Goal: Task Accomplishment & Management: Manage account settings

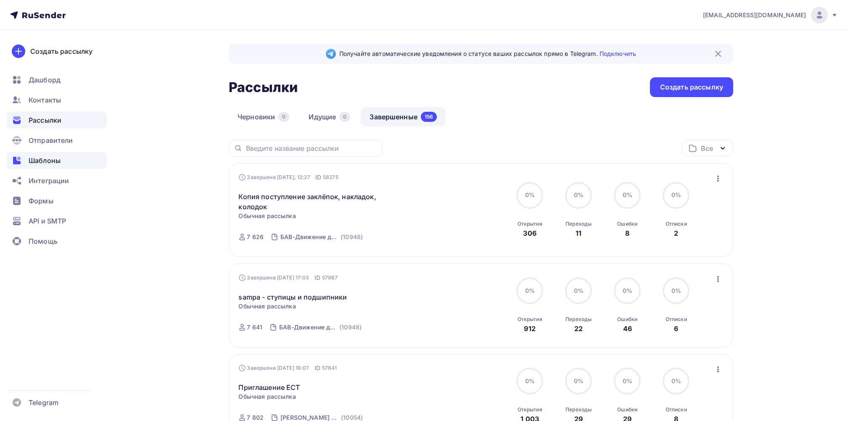
click at [44, 161] on span "Шаблоны" at bounding box center [45, 160] width 32 height 10
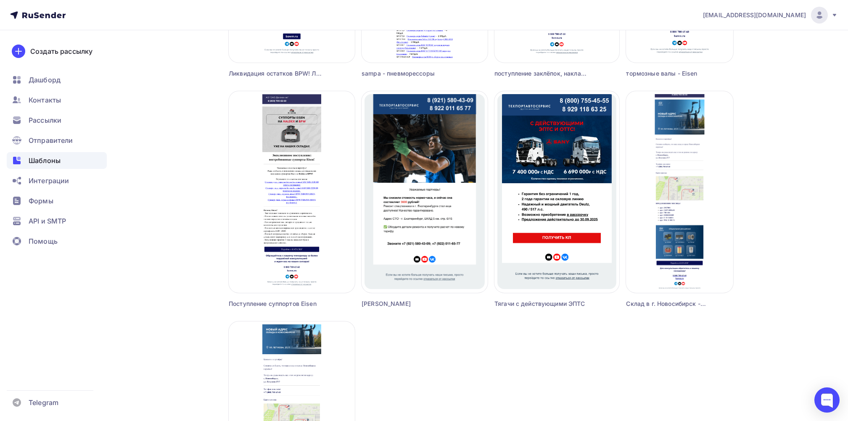
scroll to position [504, 0]
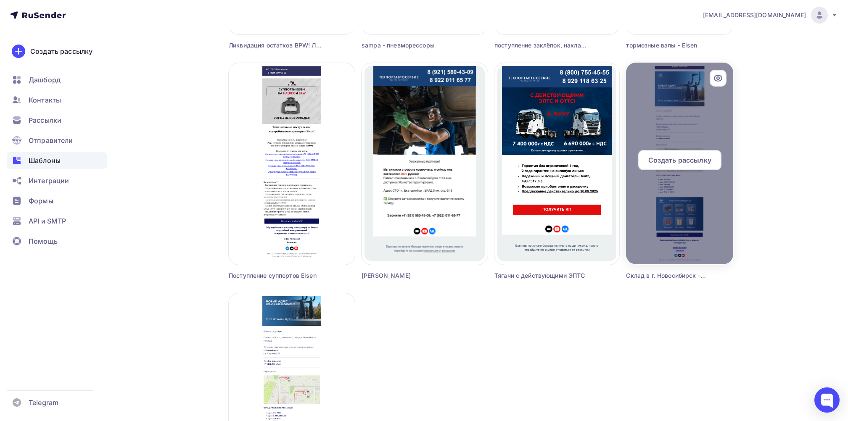
click at [663, 160] on span "Создать рассылку" at bounding box center [679, 160] width 63 height 10
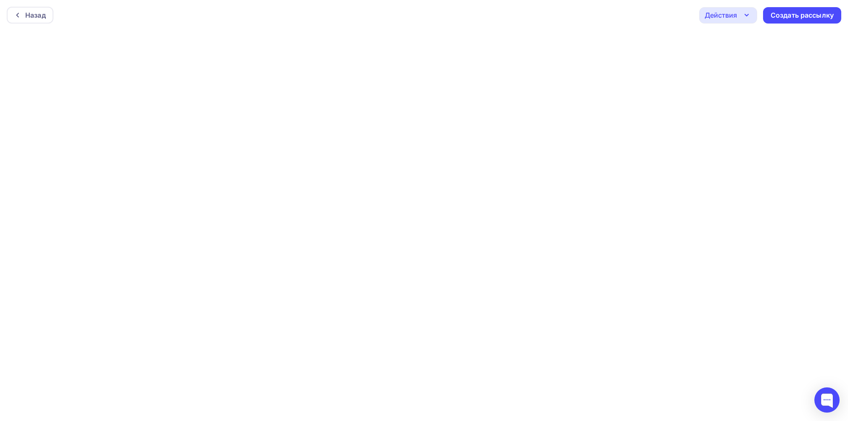
click at [750, 13] on icon "button" at bounding box center [746, 15] width 10 height 10
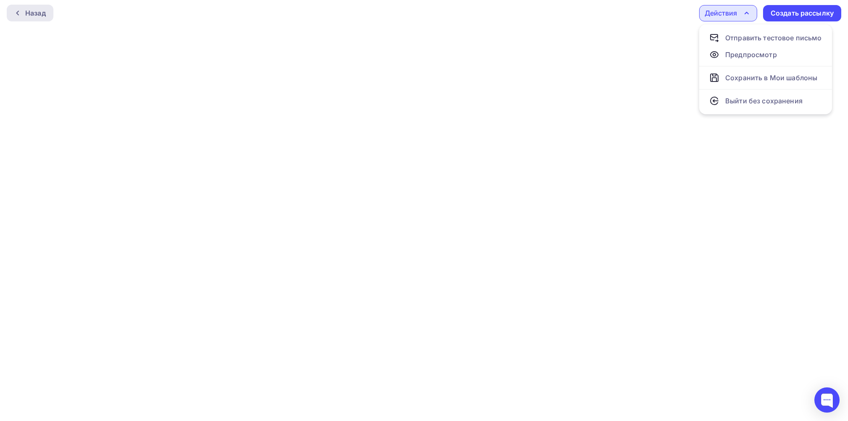
click at [26, 13] on div "Назад" at bounding box center [35, 13] width 21 height 10
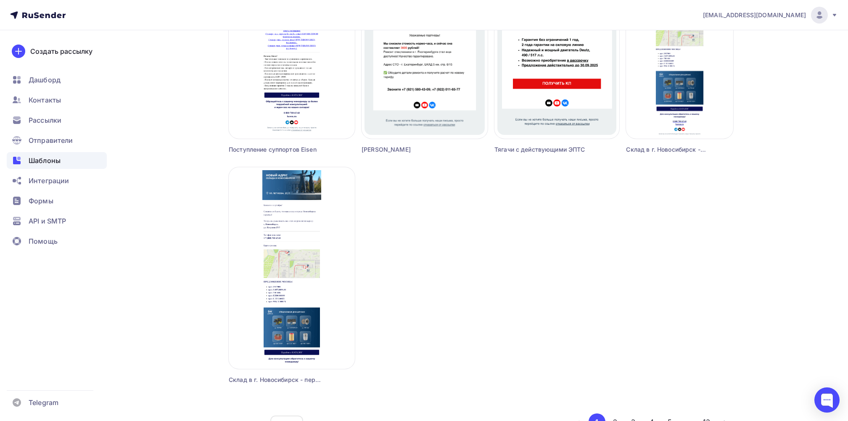
scroll to position [672, 0]
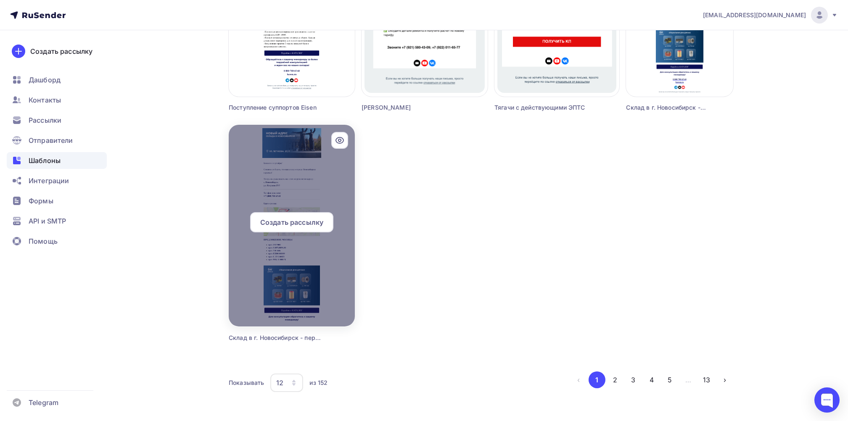
click at [314, 233] on div "Создать рассылку" at bounding box center [292, 225] width 126 height 27
click at [275, 301] on div at bounding box center [292, 226] width 126 height 202
click at [291, 220] on span "Создать рассылку" at bounding box center [291, 222] width 63 height 10
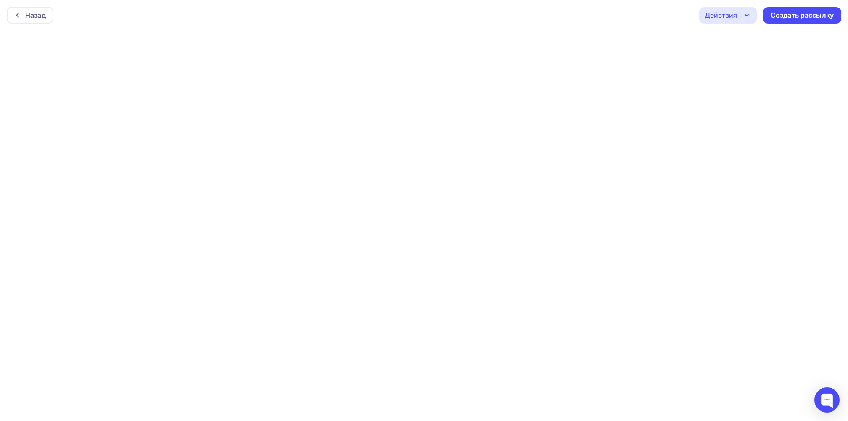
click at [746, 11] on icon "button" at bounding box center [746, 15] width 10 height 10
click at [738, 79] on div "Сохранить в Мои шаблоны" at bounding box center [771, 80] width 92 height 10
click at [25, 15] on div "Назад" at bounding box center [35, 15] width 21 height 10
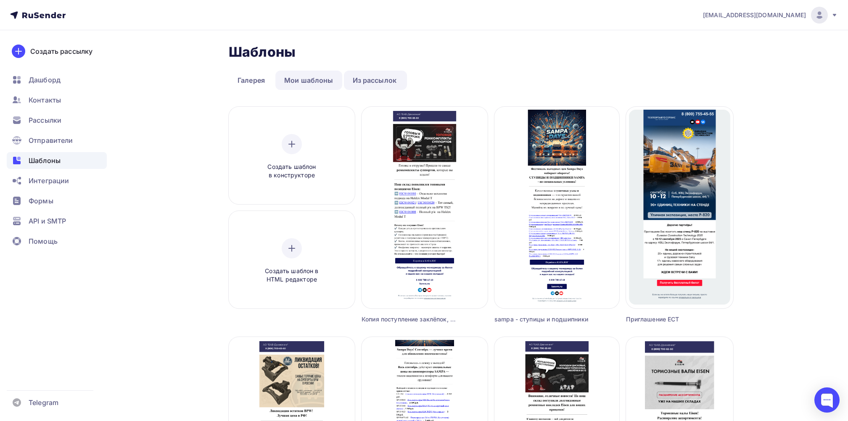
click at [303, 79] on link "Мои шаблоны" at bounding box center [308, 80] width 67 height 19
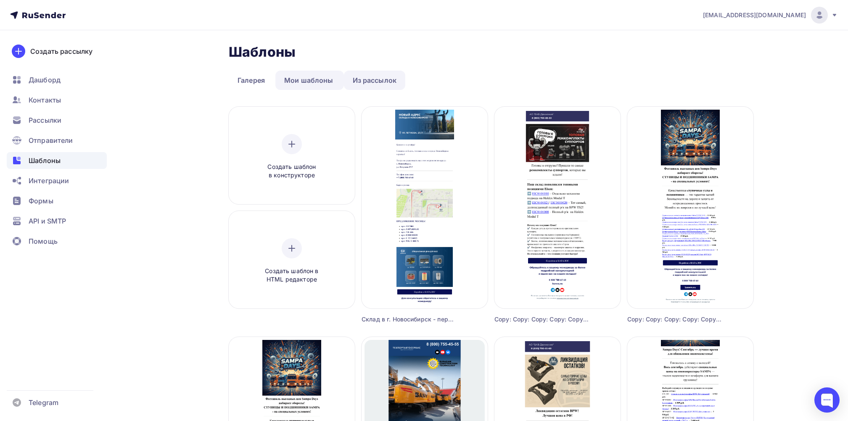
click at [381, 77] on link "Из рассылок" at bounding box center [375, 80] width 62 height 19
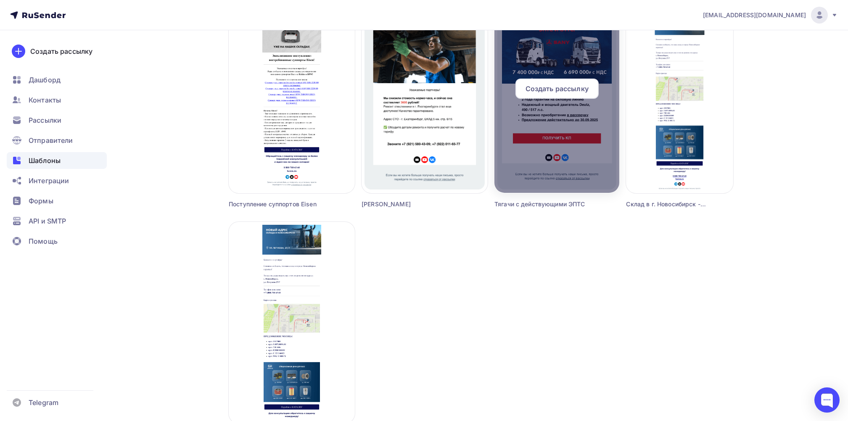
scroll to position [672, 0]
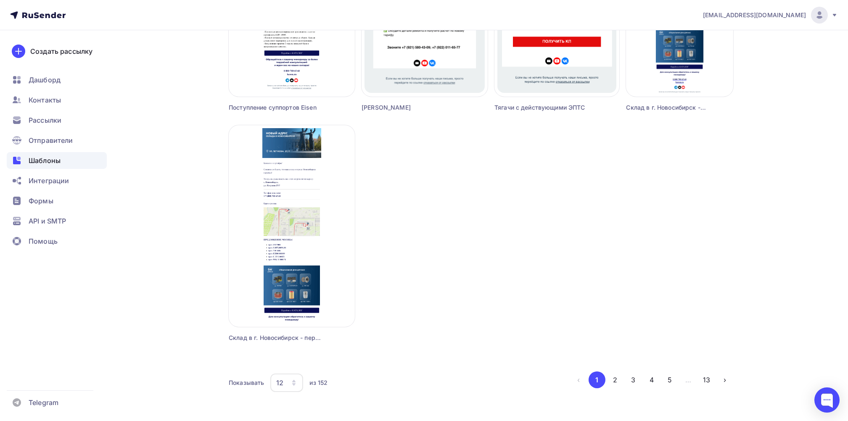
drag, startPoint x: 328, startPoint y: 267, endPoint x: 427, endPoint y: 322, distance: 112.5
drag, startPoint x: 332, startPoint y: 281, endPoint x: 186, endPoint y: 127, distance: 212.5
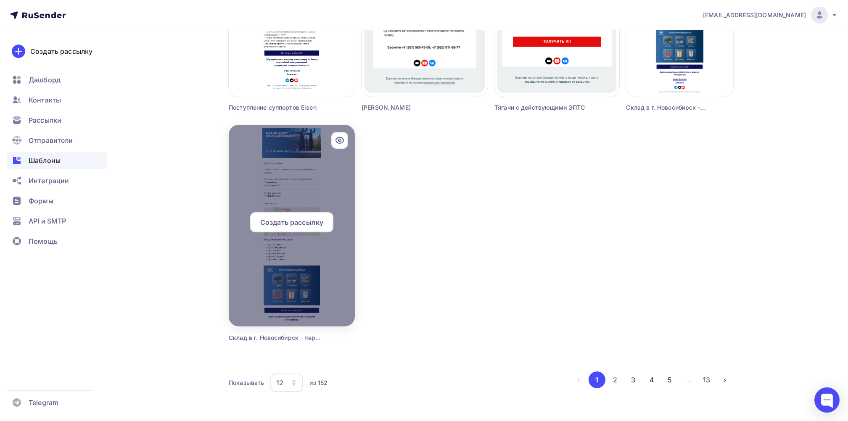
click at [300, 289] on div at bounding box center [292, 226] width 126 height 202
click at [304, 267] on div at bounding box center [292, 226] width 126 height 202
click at [270, 177] on div at bounding box center [292, 226] width 126 height 202
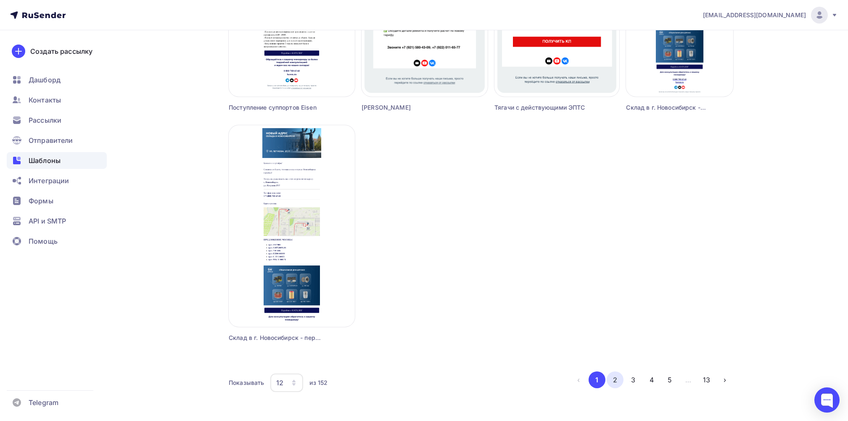
click at [615, 381] on button "2" at bounding box center [614, 379] width 17 height 17
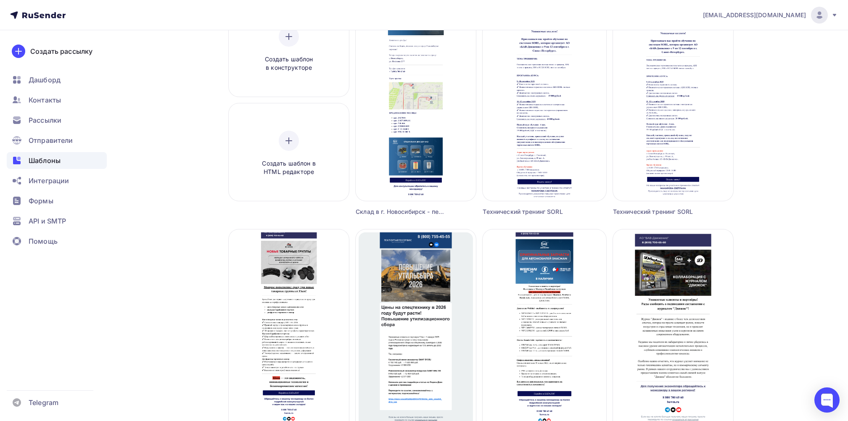
scroll to position [112, 0]
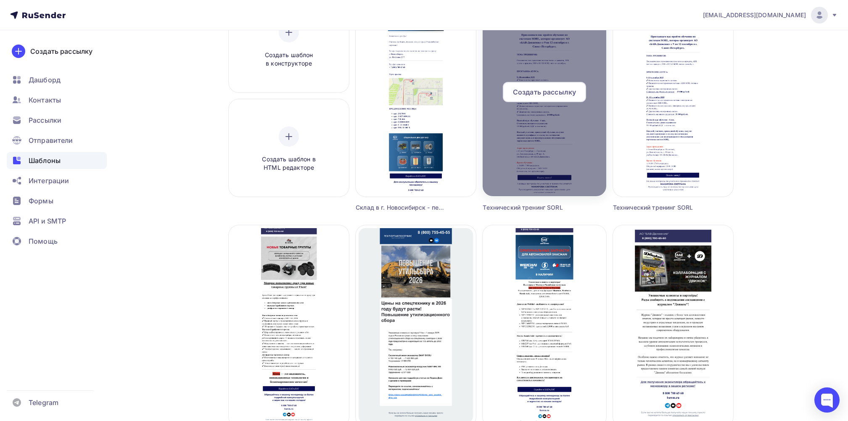
click at [533, 195] on div at bounding box center [543, 96] width 123 height 202
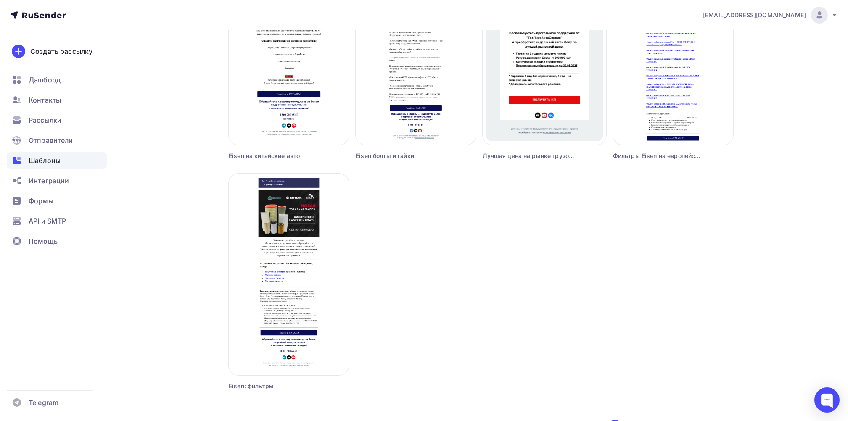
scroll to position [688, 0]
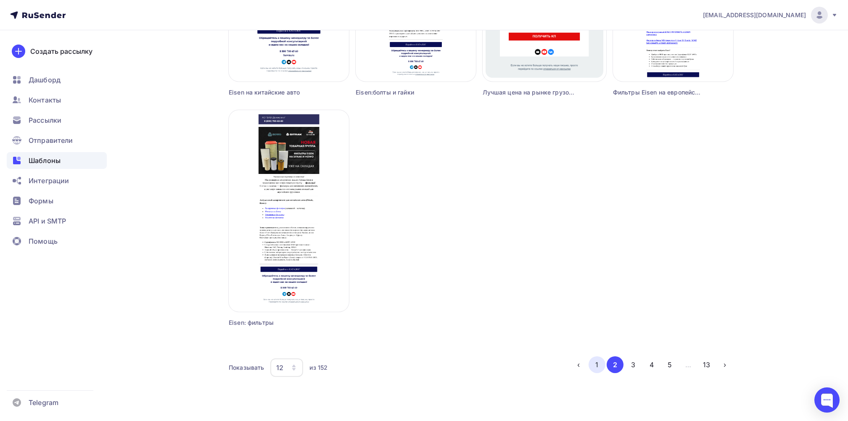
click at [599, 367] on button "1" at bounding box center [596, 364] width 17 height 17
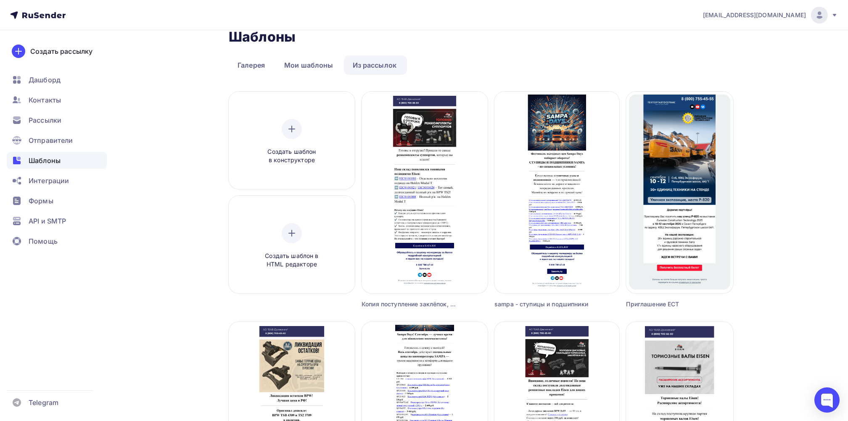
scroll to position [0, 0]
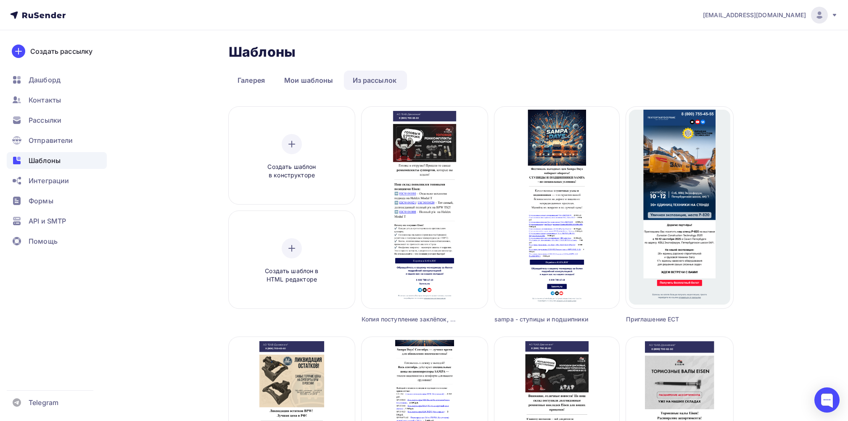
click at [382, 79] on link "Из рассылок" at bounding box center [375, 80] width 62 height 19
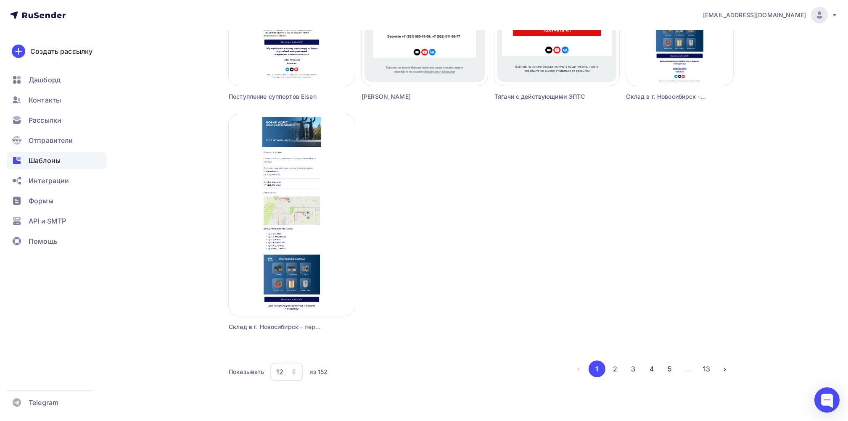
scroll to position [688, 0]
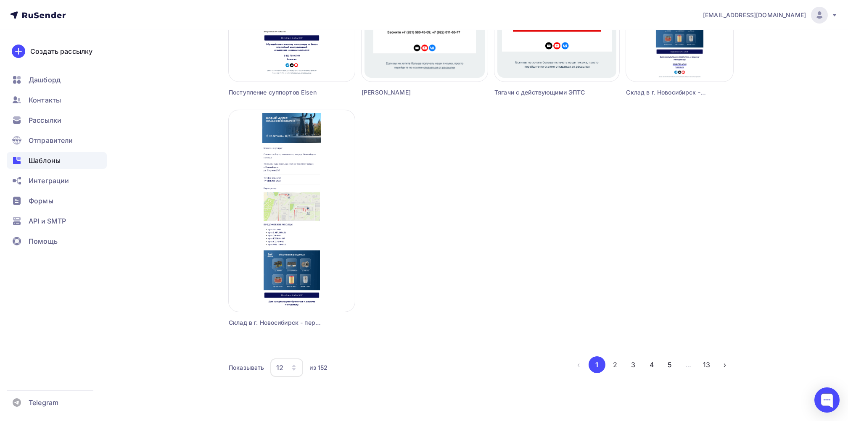
click at [293, 370] on icon "button" at bounding box center [293, 367] width 7 height 7
click at [288, 290] on div "18" at bounding box center [320, 292] width 81 height 10
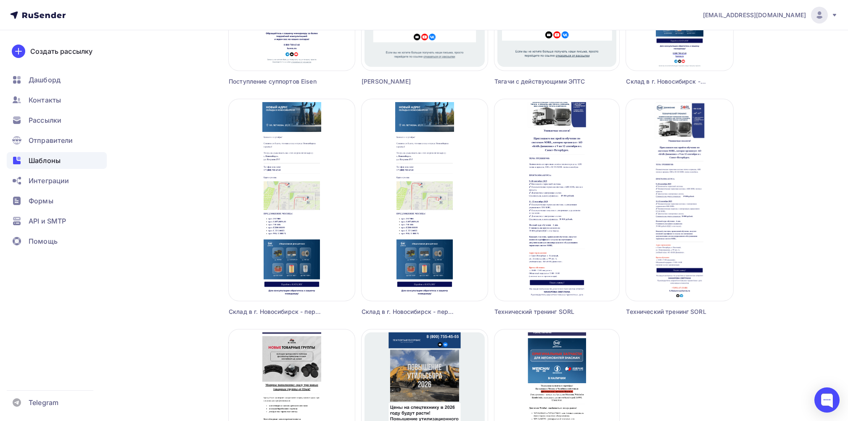
scroll to position [694, 0]
